Goal: Task Accomplishment & Management: Manage account settings

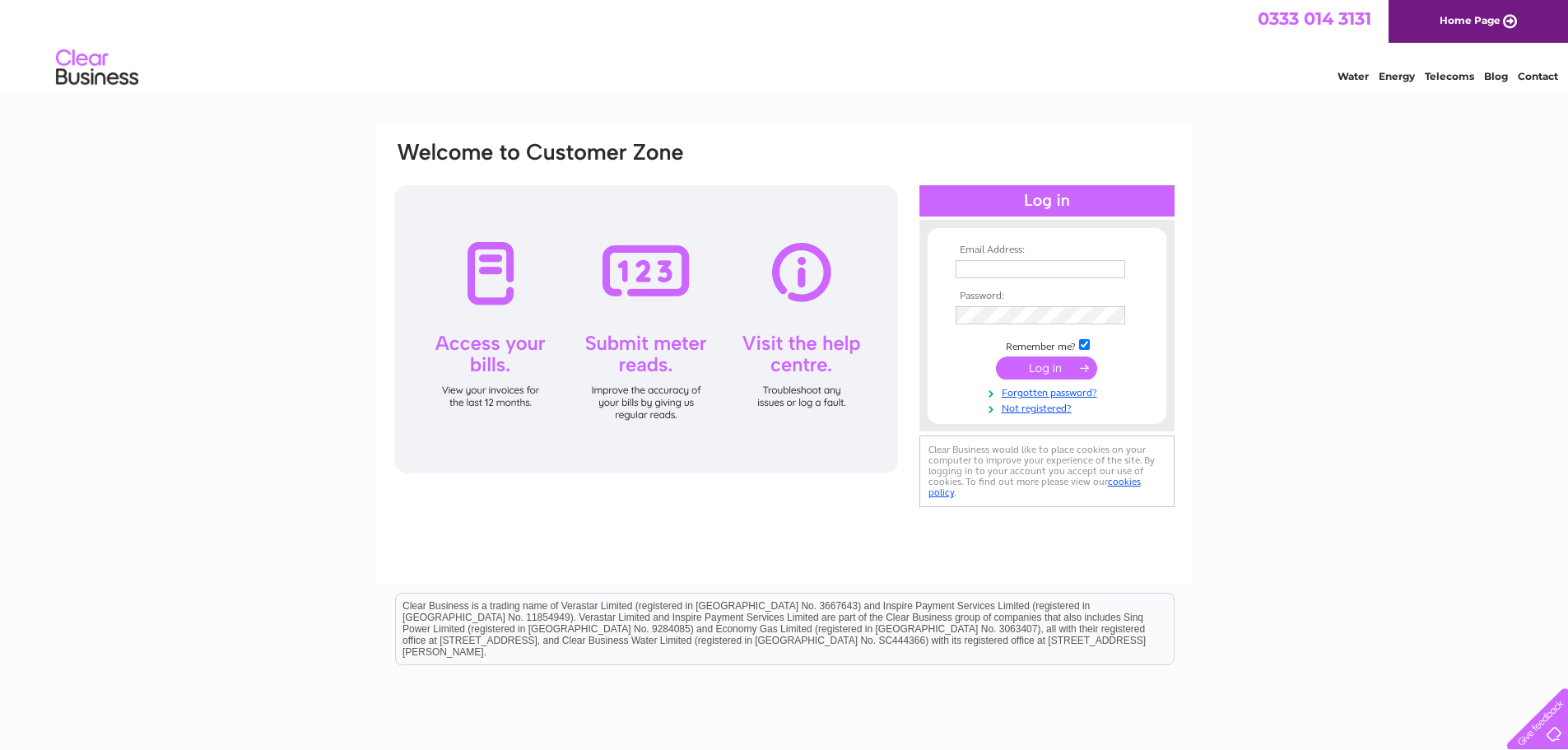
type input "acc.talbot@talbotassoc.org"
click at [1064, 364] on input "submit" at bounding box center [1047, 368] width 102 height 23
click at [1052, 366] on input "submit" at bounding box center [1047, 368] width 102 height 23
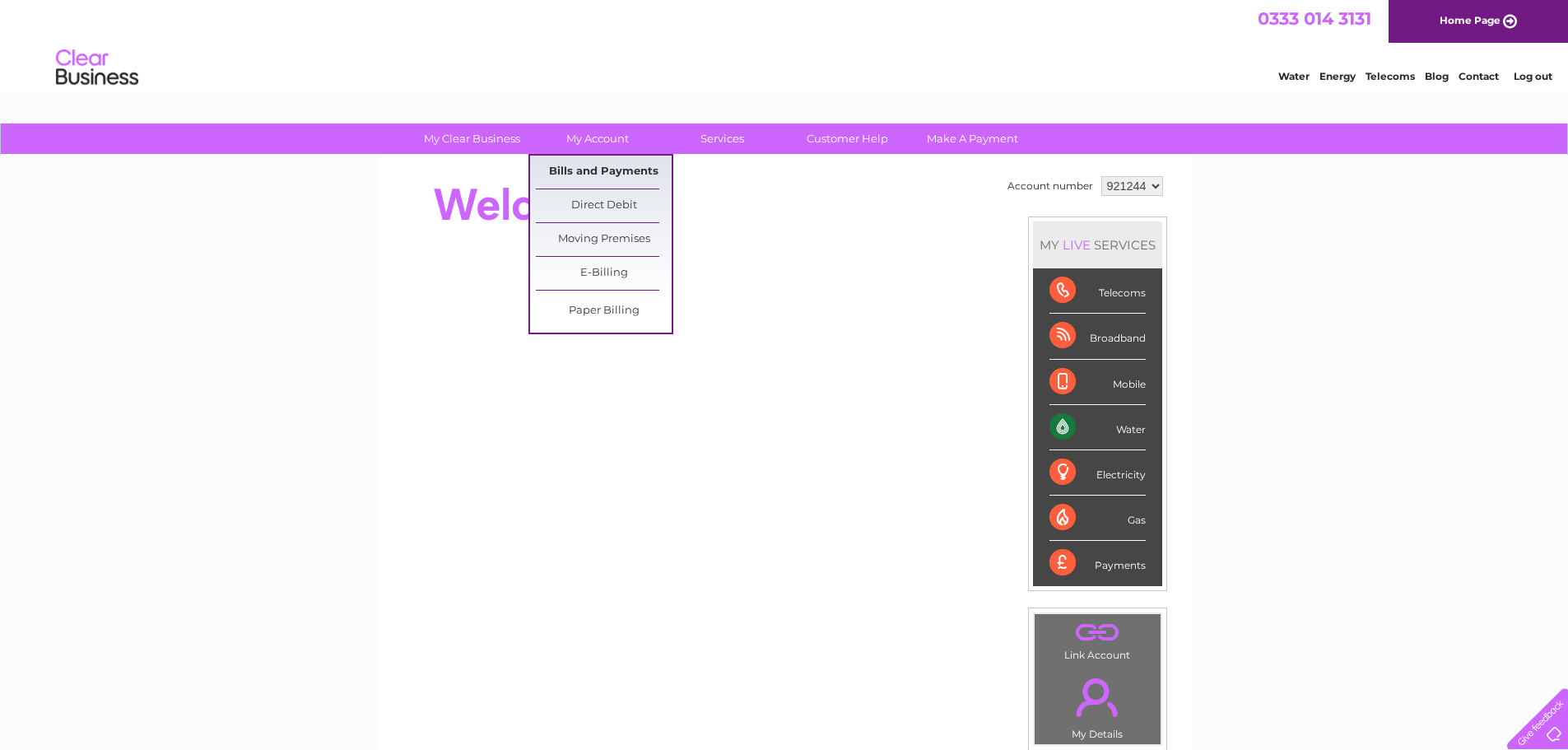
click at [605, 170] on link "Bills and Payments" at bounding box center [604, 173] width 136 height 33
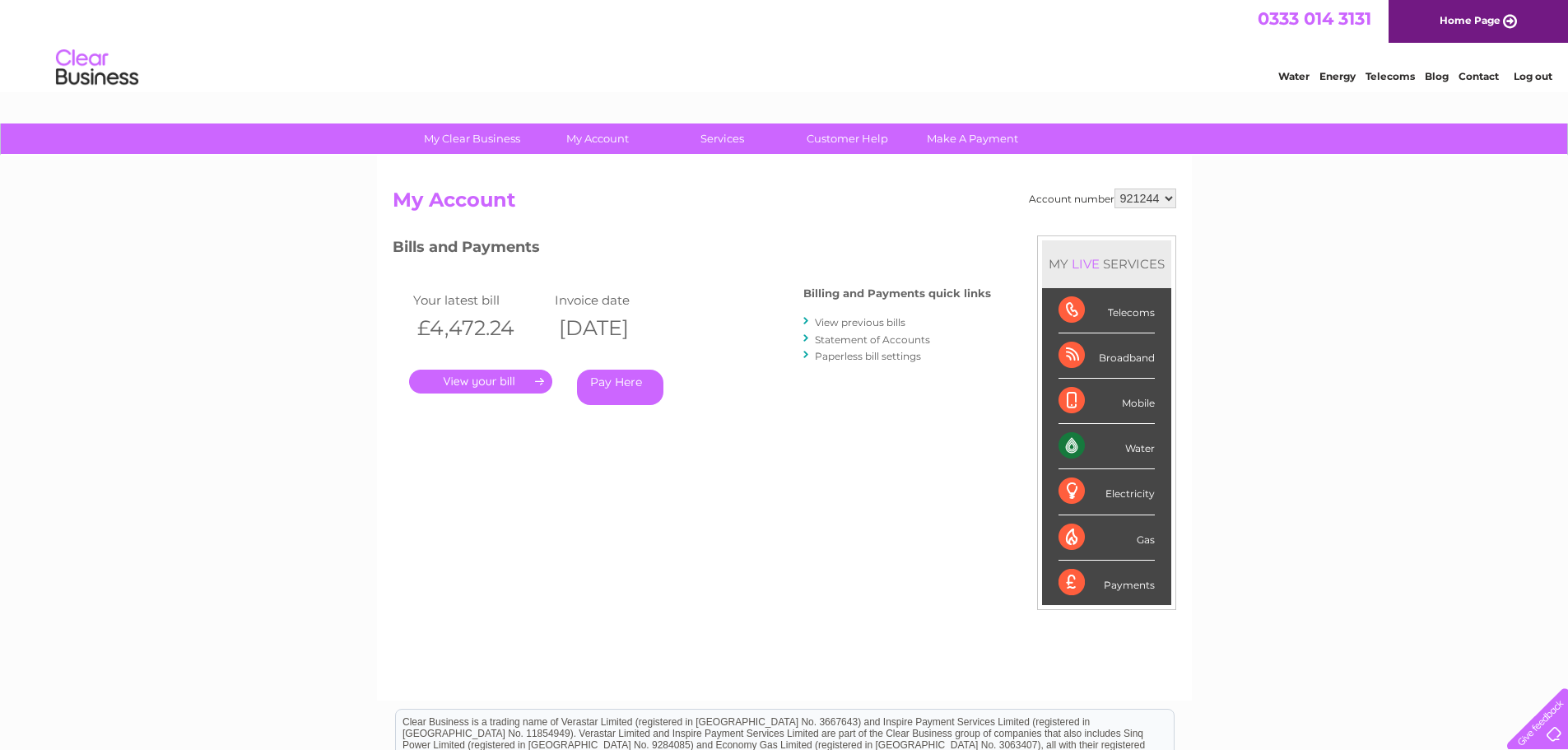
click at [491, 385] on link "." at bounding box center [480, 381] width 143 height 24
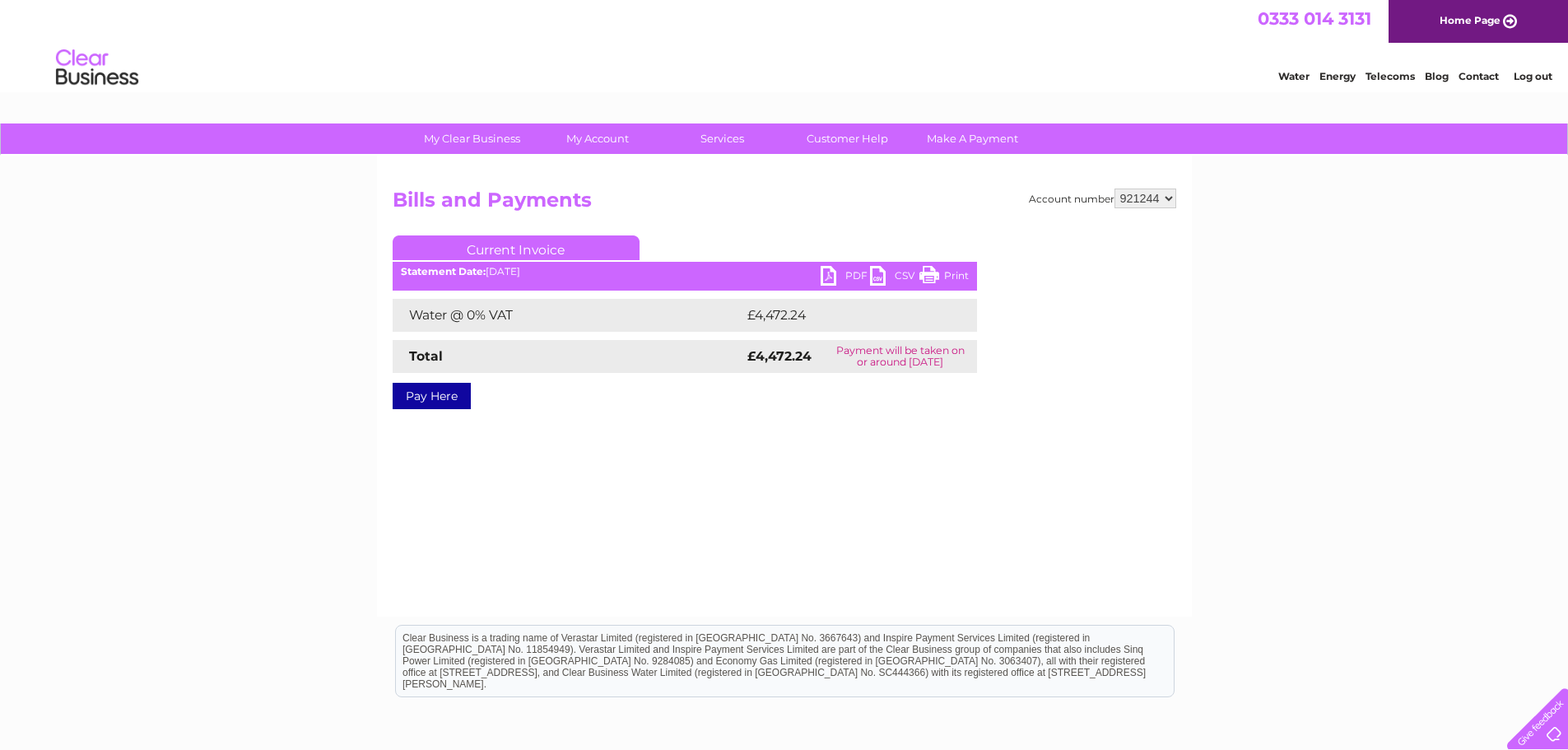
click at [846, 279] on link "PDF" at bounding box center [845, 277] width 49 height 24
click at [822, 279] on link "PDF" at bounding box center [845, 277] width 49 height 24
click at [858, 272] on link "PDF" at bounding box center [845, 277] width 49 height 24
